Goal: Submit feedback/report problem

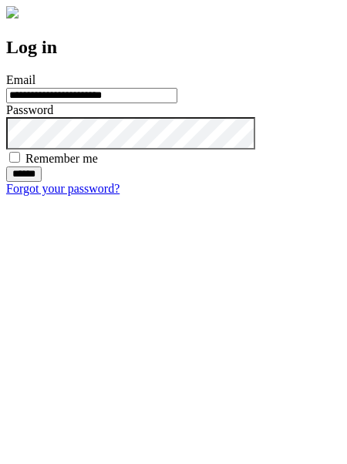
type input "**********"
click at [42, 182] on input "******" at bounding box center [23, 174] width 35 height 15
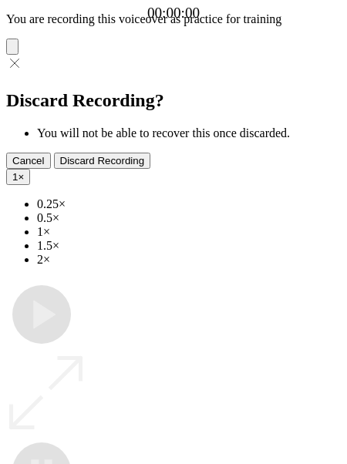
type input "**********"
